Goal: Use online tool/utility: Utilize a website feature to perform a specific function

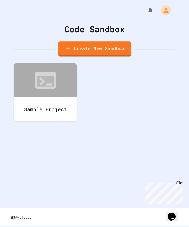
click at [74, 49] on link "Create New Sandbox" at bounding box center [94, 48] width 73 height 15
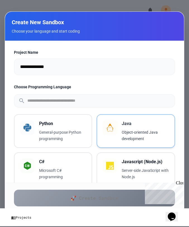
click at [130, 134] on p "Object-oriented Java development" at bounding box center [145, 135] width 47 height 13
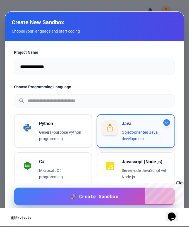
click at [97, 197] on span "🚀 Create Sandbox" at bounding box center [94, 196] width 47 height 7
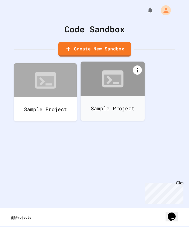
click at [139, 68] on icon at bounding box center [137, 70] width 7 height 7
click at [81, 122] on div at bounding box center [112, 122] width 63 height 0
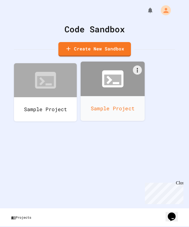
click at [112, 86] on icon at bounding box center [113, 79] width 26 height 26
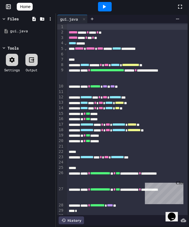
click at [182, 185] on div "Close" at bounding box center [179, 184] width 7 height 7
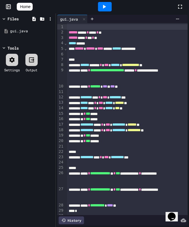
click at [107, 9] on icon at bounding box center [104, 6] width 7 height 7
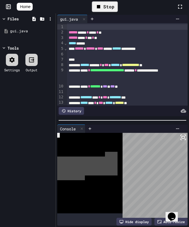
drag, startPoint x: 104, startPoint y: 153, endPoint x: 84, endPoint y: 176, distance: 30.5
click at [84, 176] on div at bounding box center [87, 173] width 60 height 81
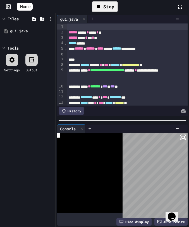
click at [92, 153] on div at bounding box center [87, 154] width 60 height 5
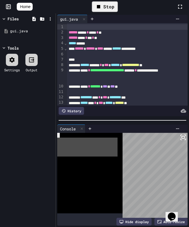
drag, startPoint x: 92, startPoint y: 153, endPoint x: 70, endPoint y: 140, distance: 25.3
click at [70, 140] on div at bounding box center [87, 173] width 60 height 81
drag, startPoint x: 91, startPoint y: 157, endPoint x: 71, endPoint y: 136, distance: 29.2
click at [71, 136] on div at bounding box center [87, 173] width 60 height 81
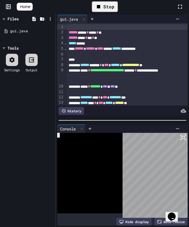
click at [66, 151] on div at bounding box center [87, 149] width 60 height 5
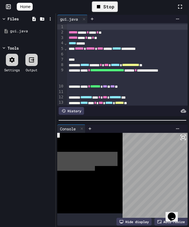
drag, startPoint x: 58, startPoint y: 152, endPoint x: 91, endPoint y: 164, distance: 34.9
click at [91, 164] on div at bounding box center [87, 173] width 60 height 81
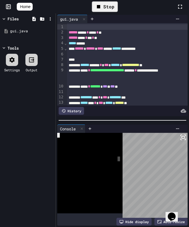
click at [122, 159] on div at bounding box center [89, 173] width 65 height 81
click at [115, 160] on div "WWWWWWWWWWWWWWWWWWWWWWWWWWWWWWWW" at bounding box center [122, 175] width 130 height 85
click at [120, 150] on div at bounding box center [89, 173] width 65 height 81
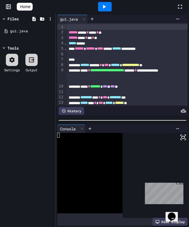
click at [107, 5] on icon at bounding box center [104, 6] width 7 height 7
